Goal: Task Accomplishment & Management: Complete application form

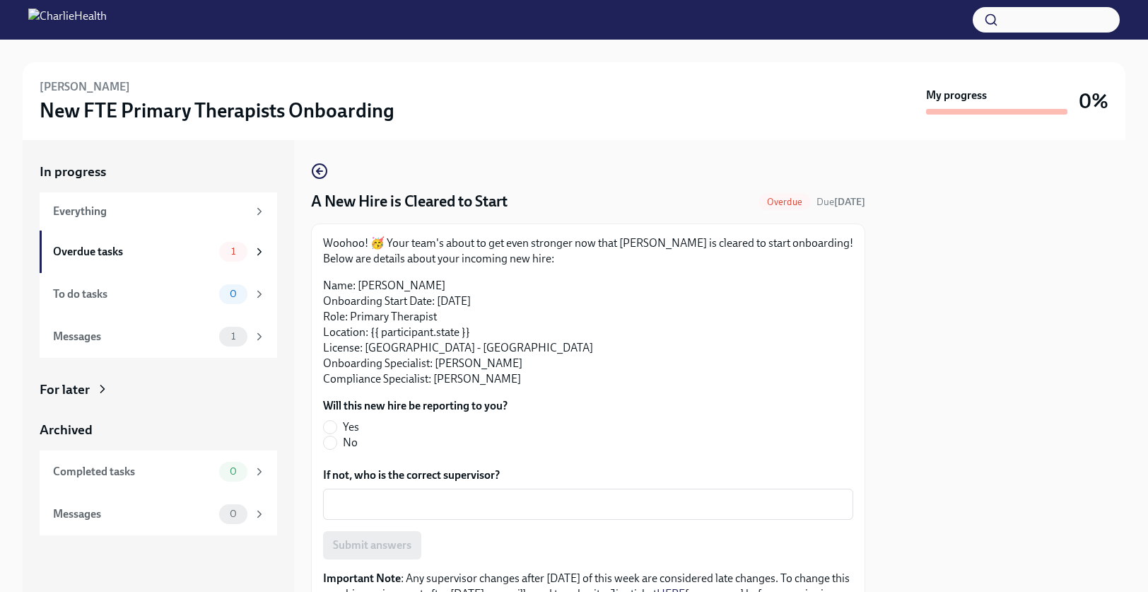
click at [353, 421] on span "Yes" at bounding box center [351, 427] width 16 height 16
click at [336, 421] on input "Yes" at bounding box center [330, 427] width 13 height 13
radio input "true"
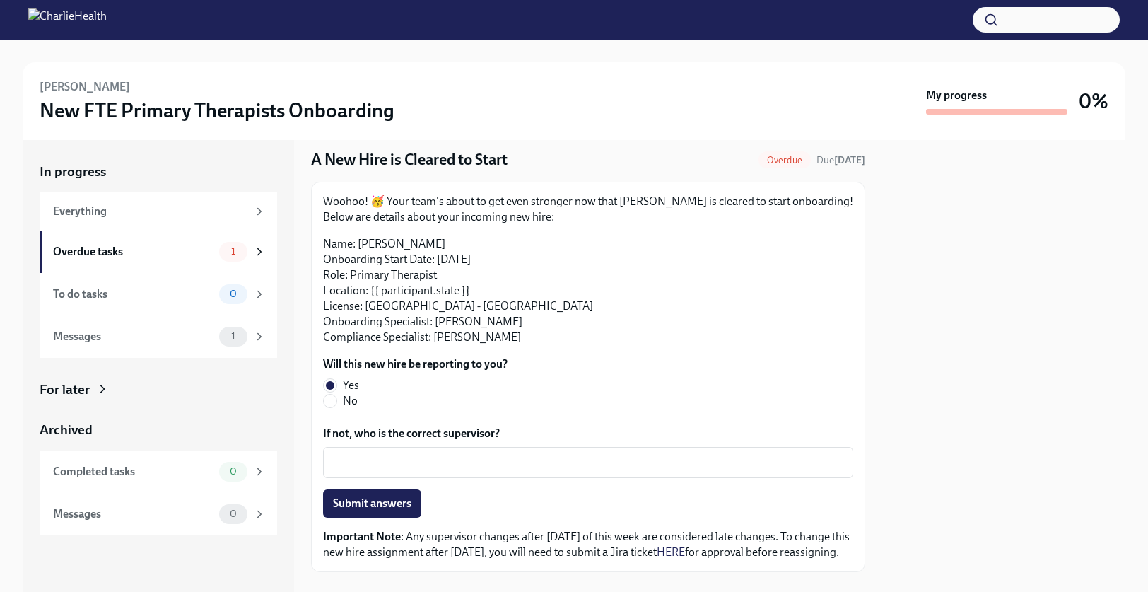
scroll to position [83, 0]
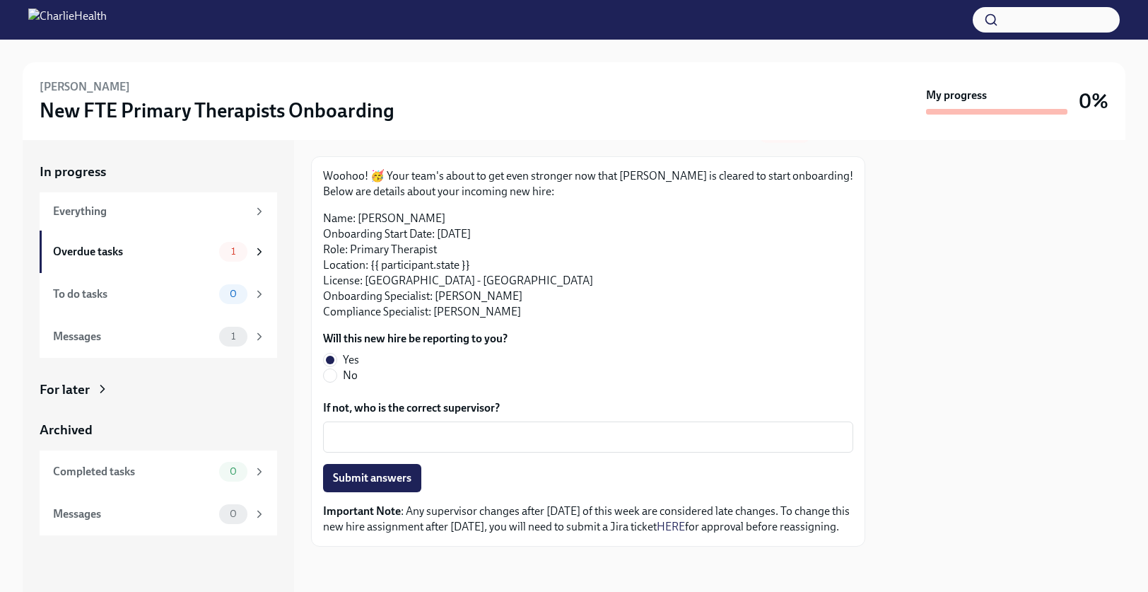
drag, startPoint x: 397, startPoint y: 469, endPoint x: 402, endPoint y: 450, distance: 19.2
click at [397, 471] on span "Submit answers" at bounding box center [372, 478] width 78 height 14
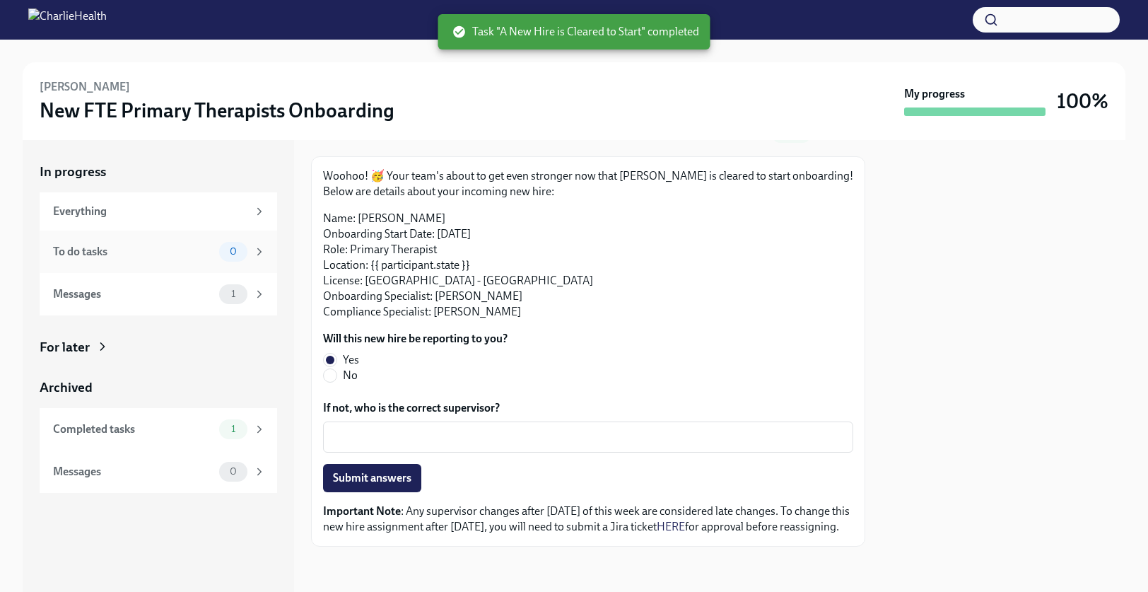
click at [241, 254] on span "0" at bounding box center [233, 251] width 24 height 11
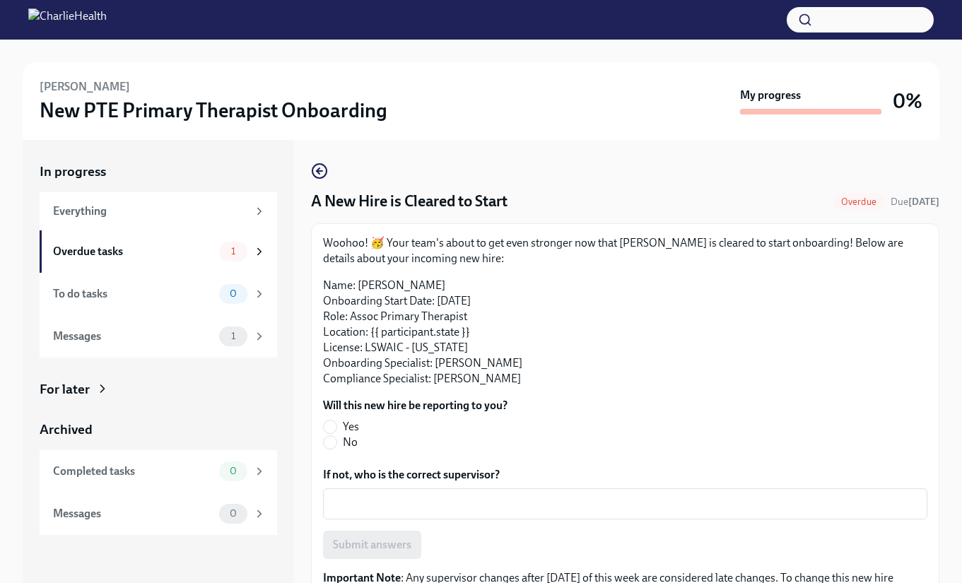
click at [347, 419] on span "Yes" at bounding box center [351, 427] width 16 height 16
click at [336, 421] on input "Yes" at bounding box center [330, 427] width 13 height 13
radio input "true"
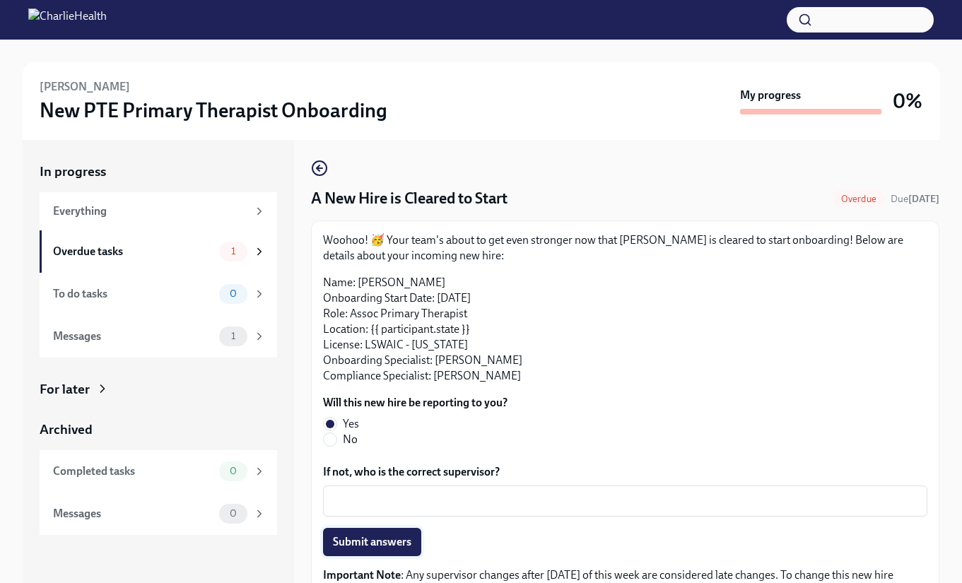
click at [414, 536] on button "Submit answers" at bounding box center [372, 542] width 98 height 28
